Goal: Task Accomplishment & Management: Use online tool/utility

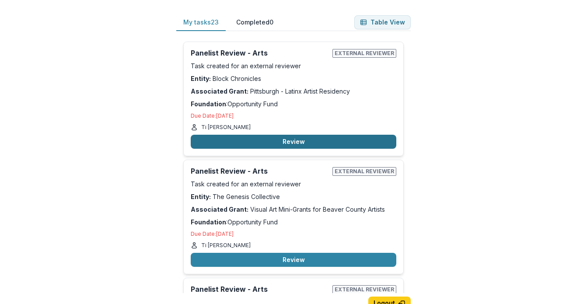
click at [299, 144] on button "Review" at bounding box center [293, 142] width 205 height 14
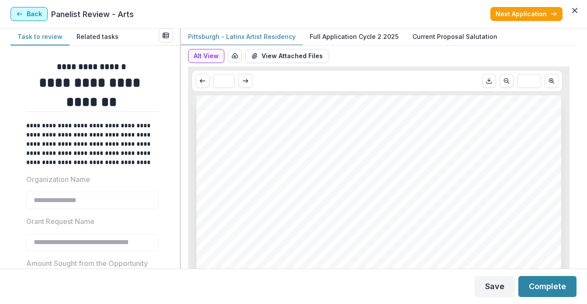
click at [31, 14] on button "Back" at bounding box center [28, 14] width 37 height 14
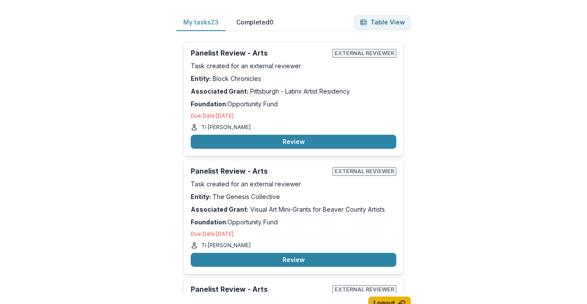
click at [386, 301] on button "Logout" at bounding box center [389, 303] width 42 height 14
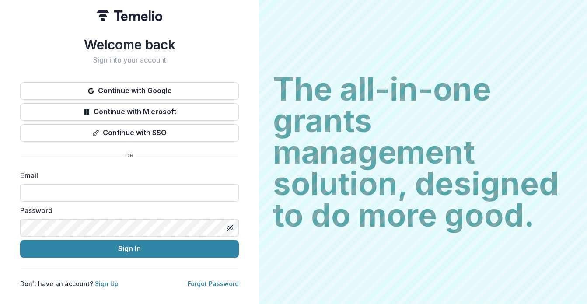
type input "**********"
